Goal: Communication & Community: Answer question/provide support

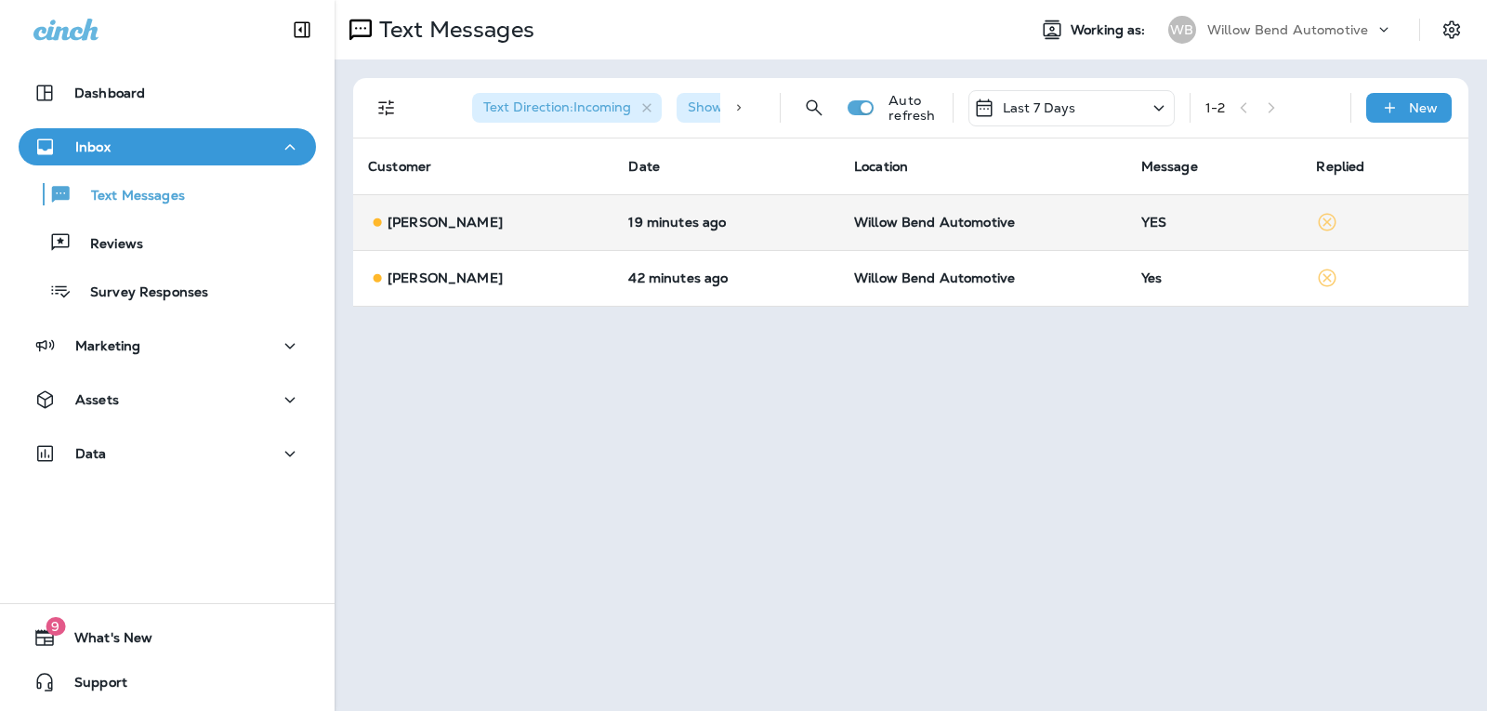
click at [1200, 209] on td "YES" at bounding box center [1214, 222] width 176 height 56
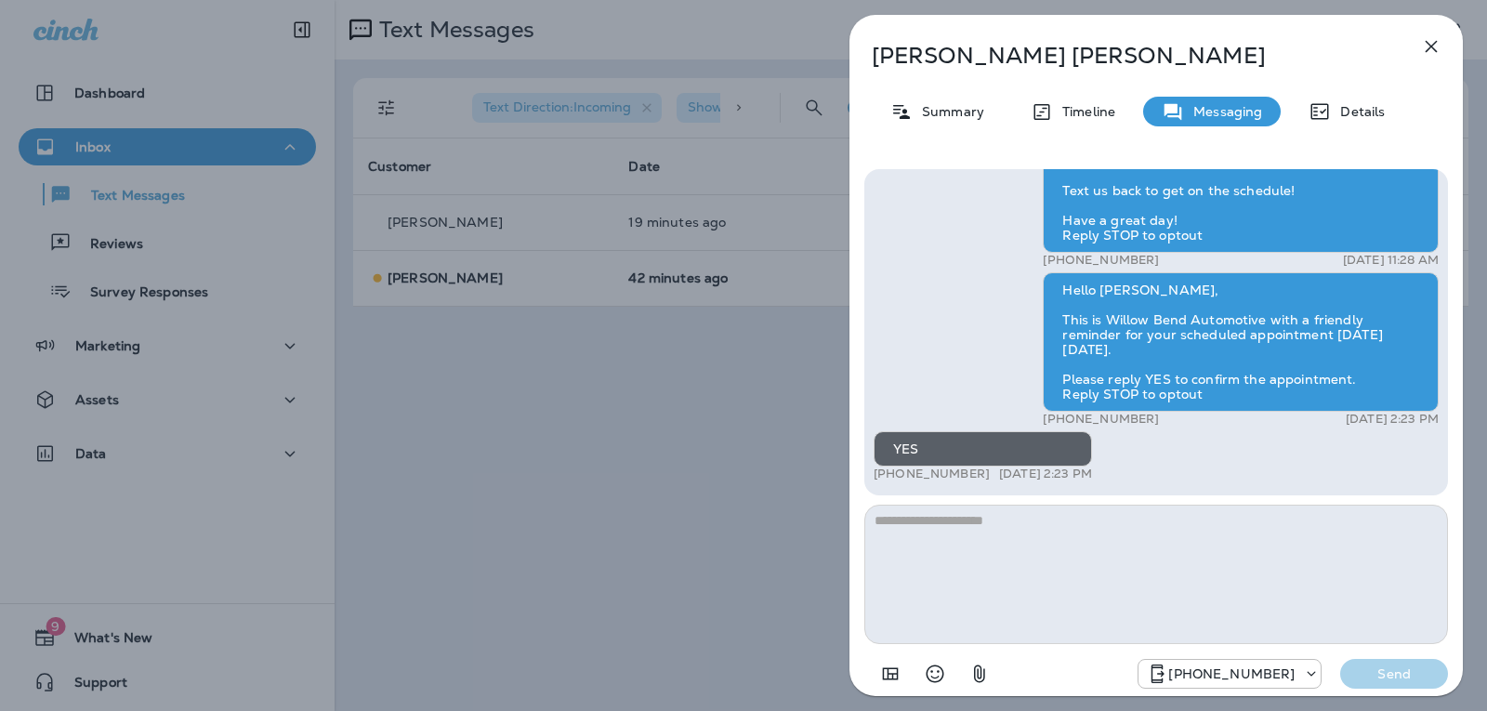
click at [949, 536] on textarea at bounding box center [1156, 574] width 584 height 139
type textarea "*"
type textarea "**********"
click at [1421, 679] on p "Send" at bounding box center [1394, 673] width 78 height 17
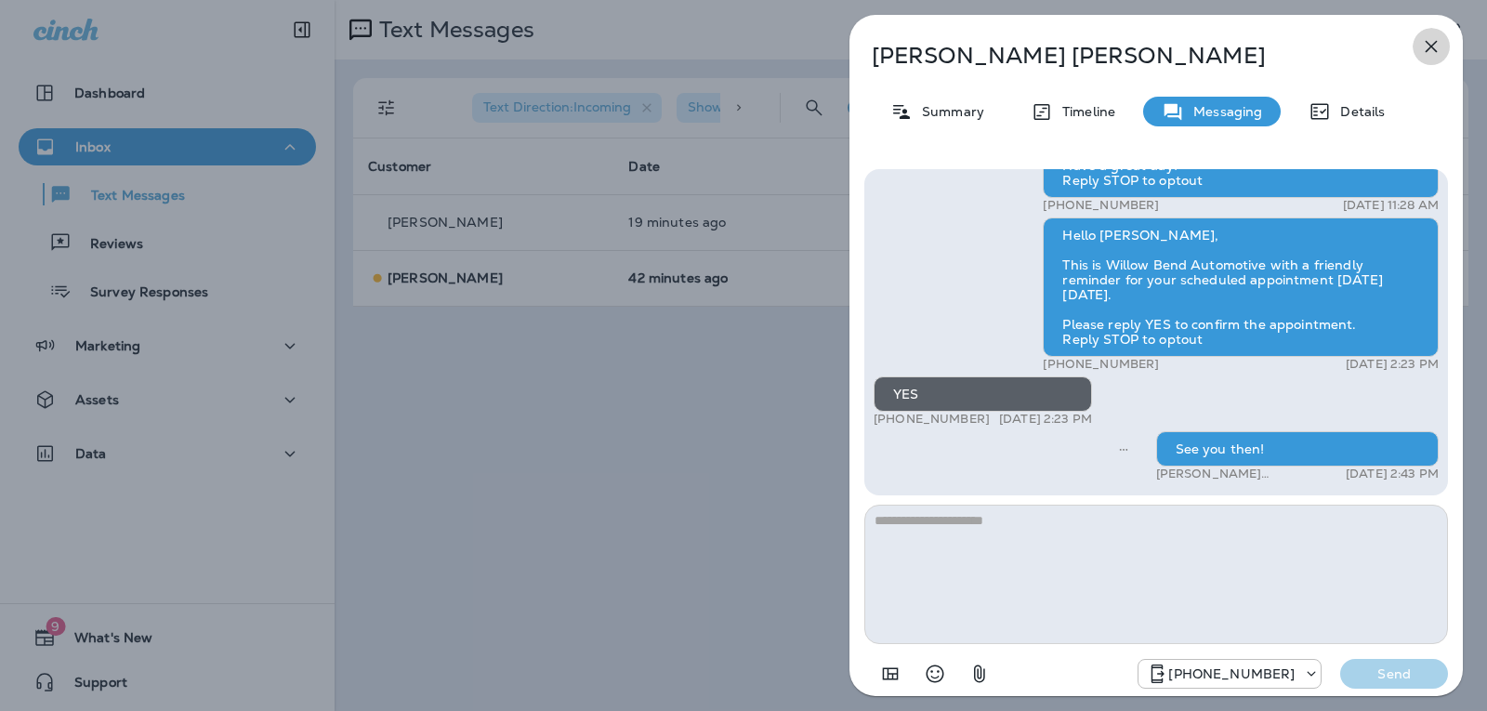
click at [1432, 39] on icon "button" at bounding box center [1431, 46] width 22 height 22
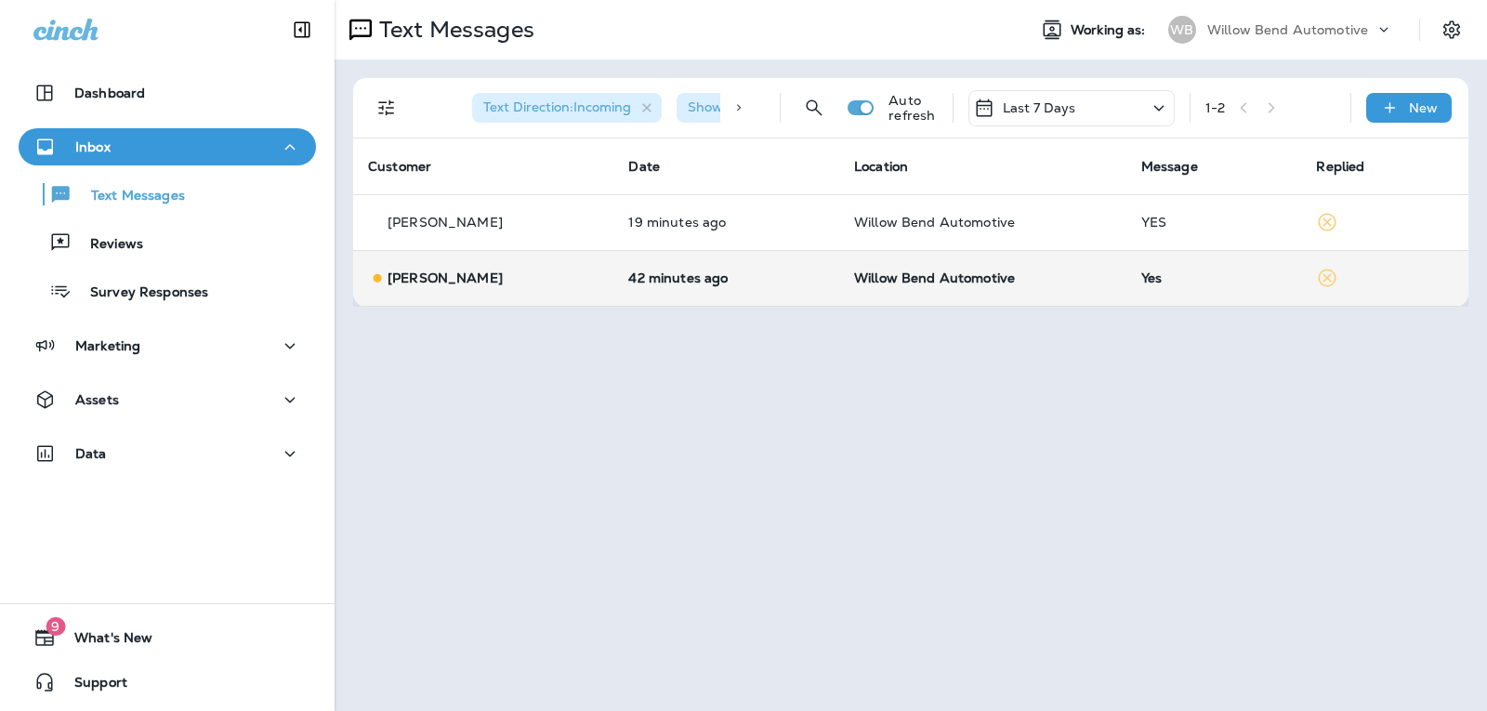
click at [1026, 293] on td "Willow Bend Automotive" at bounding box center [982, 278] width 287 height 56
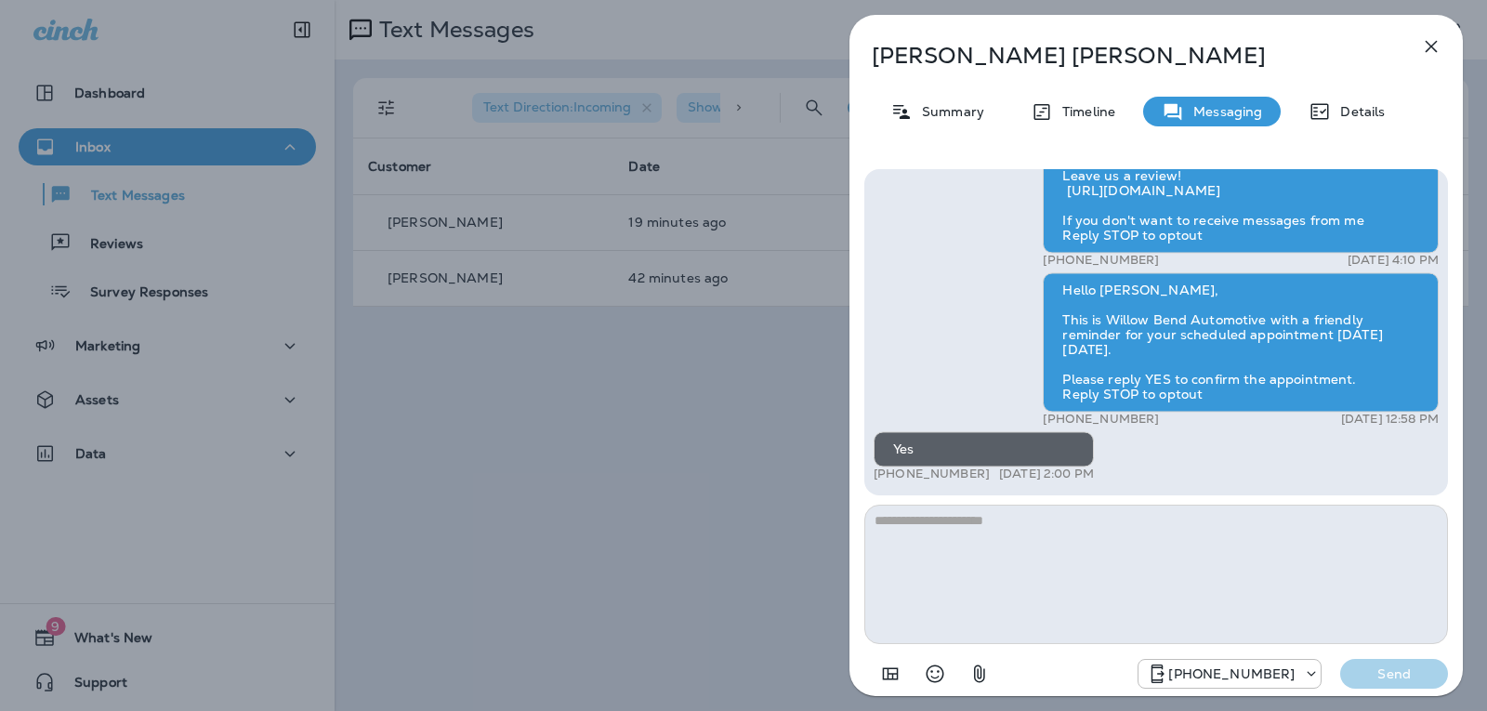
click at [999, 535] on textarea at bounding box center [1156, 574] width 584 height 139
type textarea "**********"
click at [1369, 677] on p "Send" at bounding box center [1394, 673] width 78 height 17
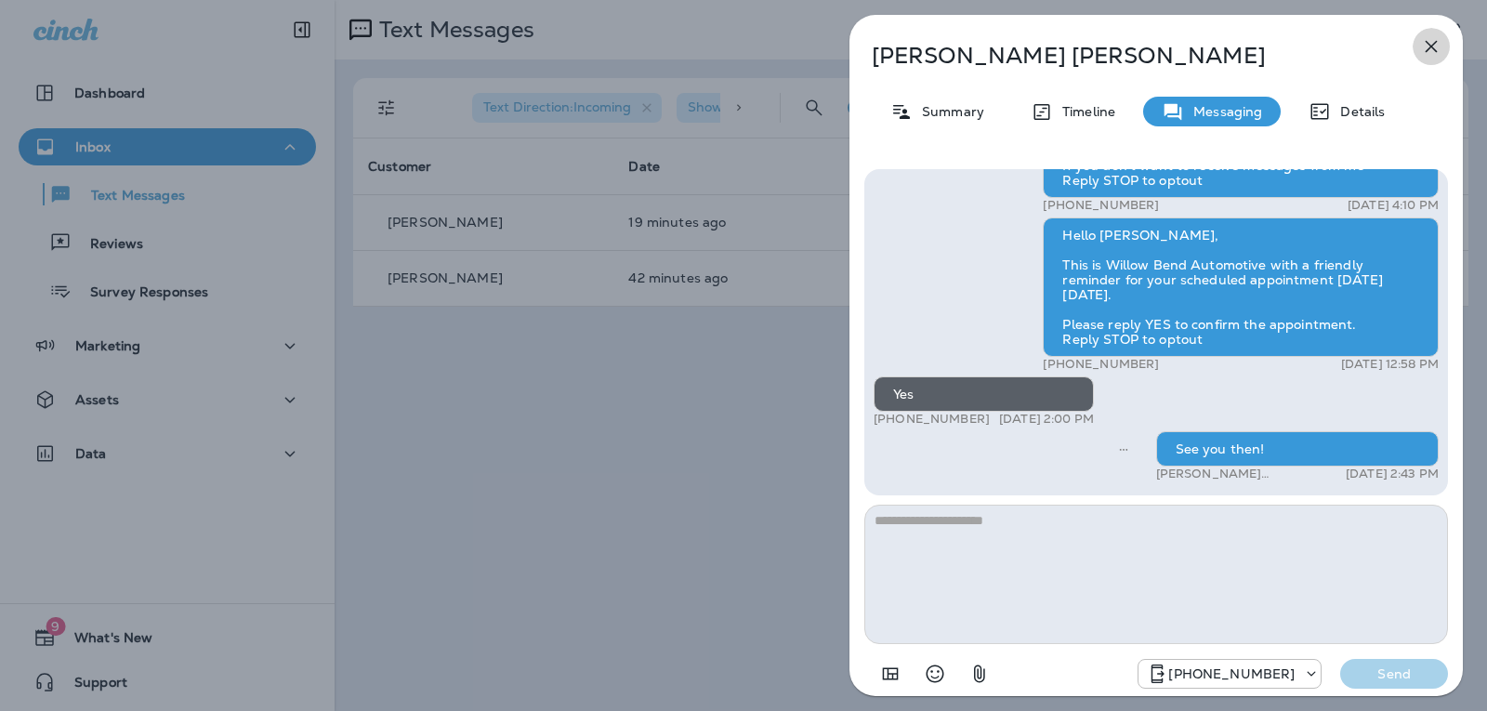
click at [1431, 38] on icon "button" at bounding box center [1431, 46] width 22 height 22
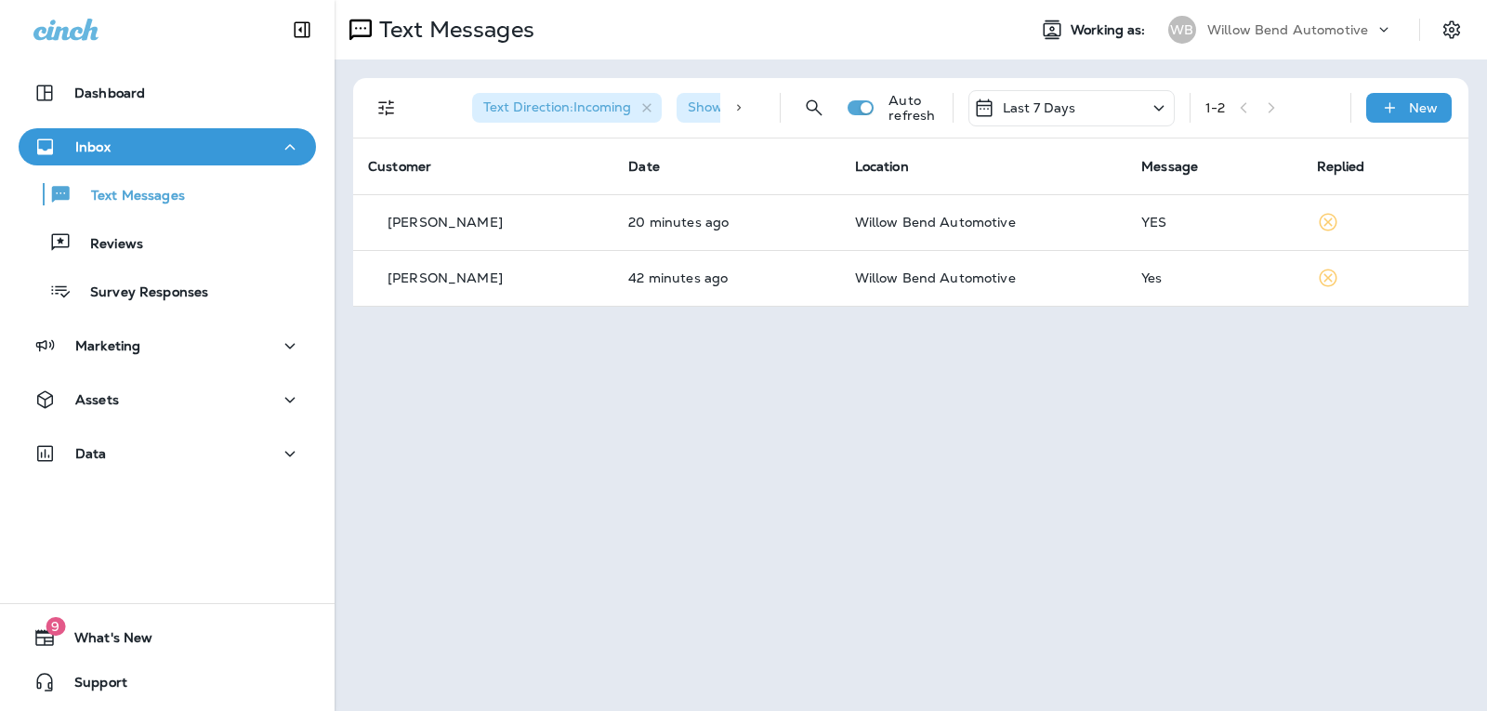
click at [1070, 107] on p "Last 7 Days" at bounding box center [1039, 107] width 73 height 15
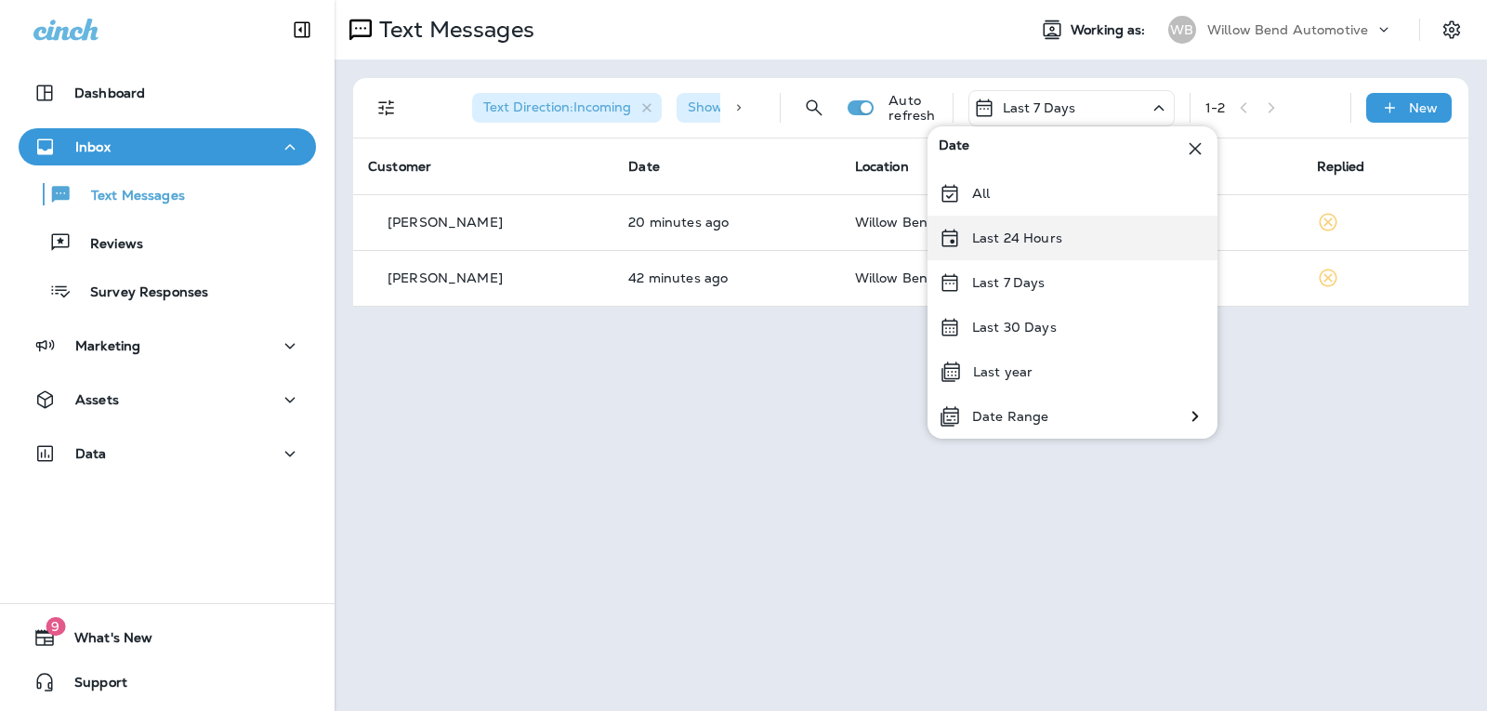
click at [1058, 245] on p "Last 24 Hours" at bounding box center [1017, 237] width 90 height 15
